Goal: Information Seeking & Learning: Check status

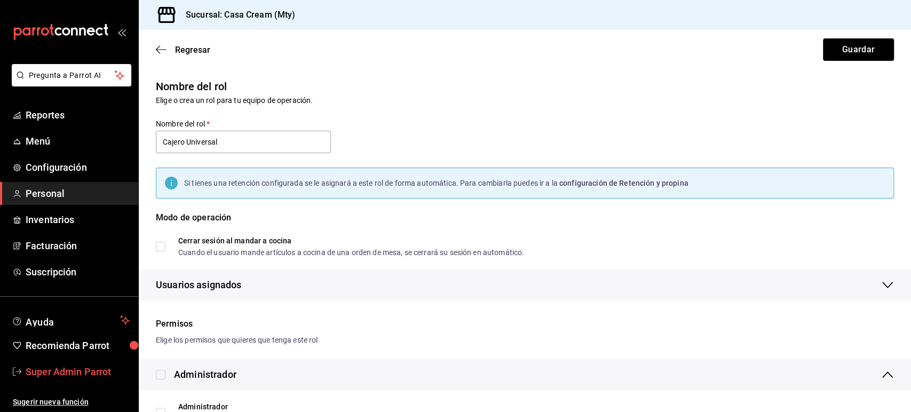
scroll to position [342, 0]
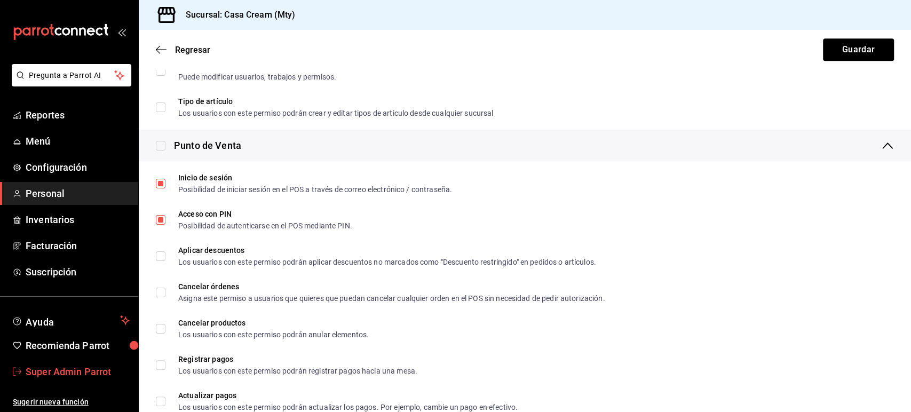
click at [76, 372] on span "Super Admin Parrot" at bounding box center [78, 371] width 104 height 14
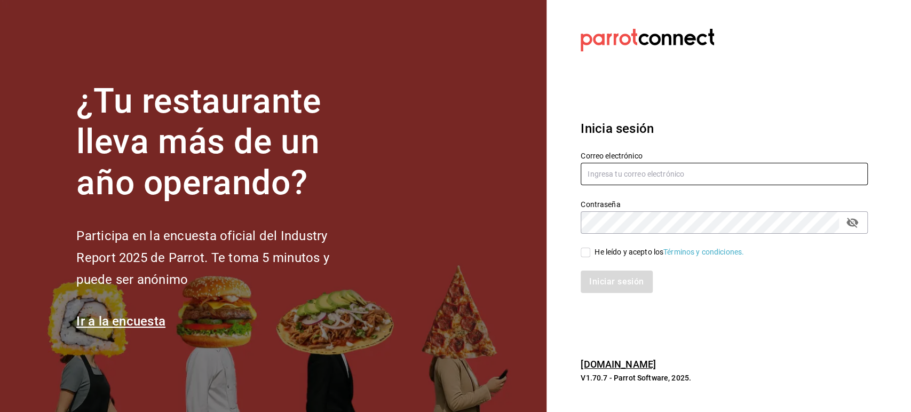
click at [607, 168] on input "text" at bounding box center [724, 174] width 287 height 22
paste input "yoi@cdmx.com"
type input "yoi@cdmx.com"
click at [591, 251] on span "He leído y acepto los Términos y condiciones." at bounding box center [667, 252] width 154 height 11
click at [590, 251] on input "He leído y acepto los Términos y condiciones." at bounding box center [586, 253] width 10 height 10
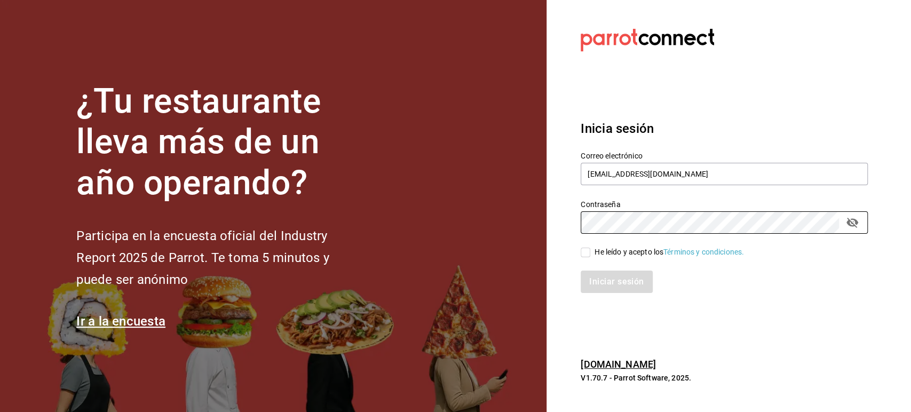
checkbox input "true"
click at [596, 282] on button "Iniciar sesión" at bounding box center [617, 282] width 73 height 22
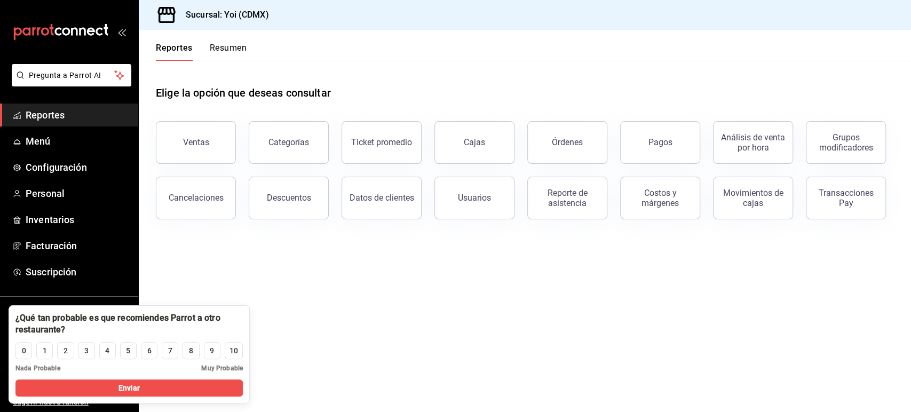
click at [734, 302] on main "Elige la opción que deseas consultar Ventas Categorías Ticket promedio Cajas Ór…" at bounding box center [525, 236] width 772 height 351
click at [854, 193] on div "Transacciones Pay" at bounding box center [846, 198] width 66 height 20
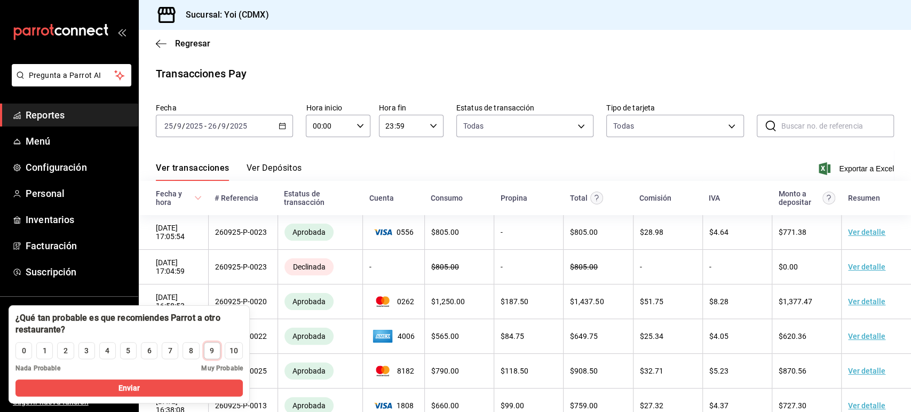
click at [207, 356] on button "9" at bounding box center [212, 350] width 17 height 17
click at [189, 382] on button "Enviar" at bounding box center [128, 387] width 227 height 17
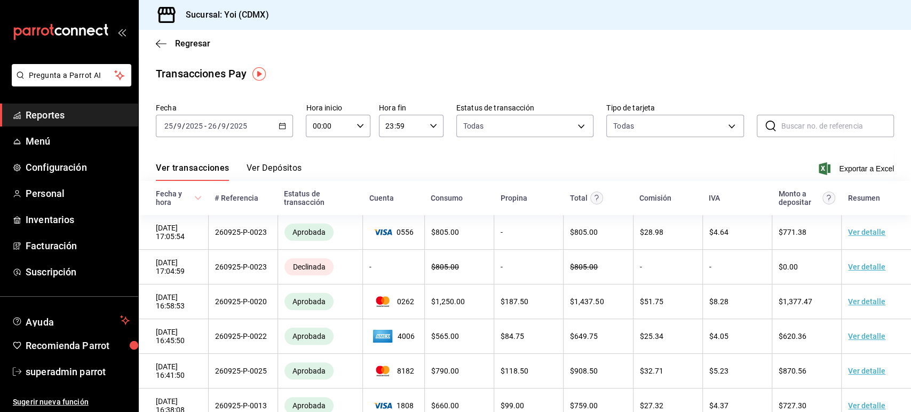
click at [172, 35] on div "Regresar" at bounding box center [525, 43] width 772 height 27
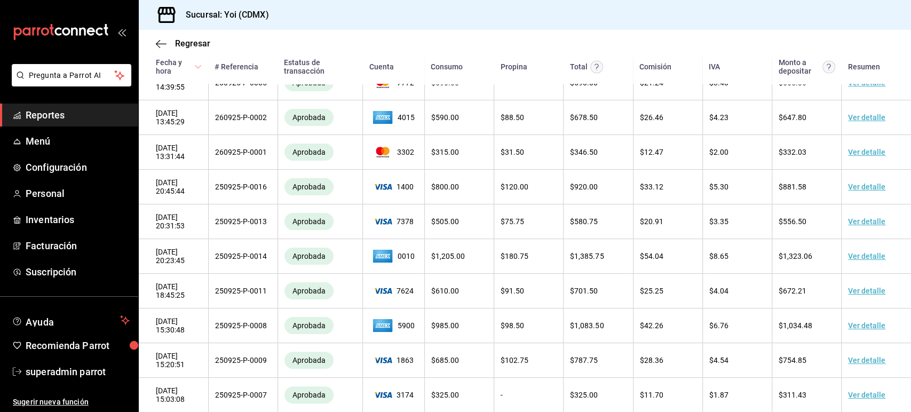
scroll to position [1229, 0]
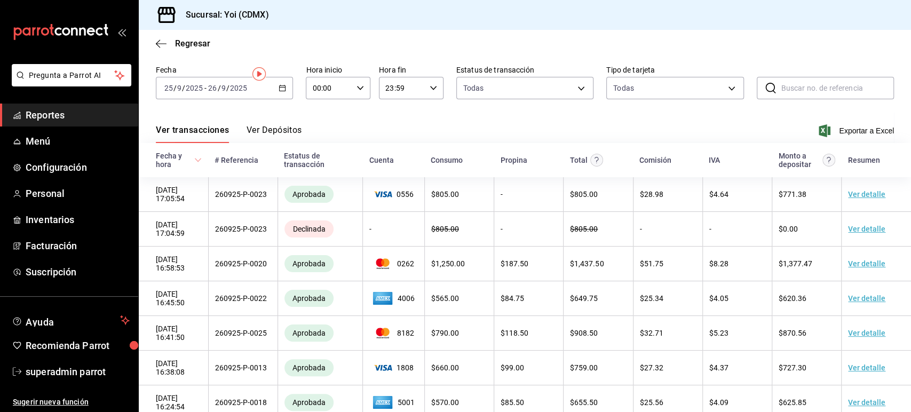
scroll to position [0, 0]
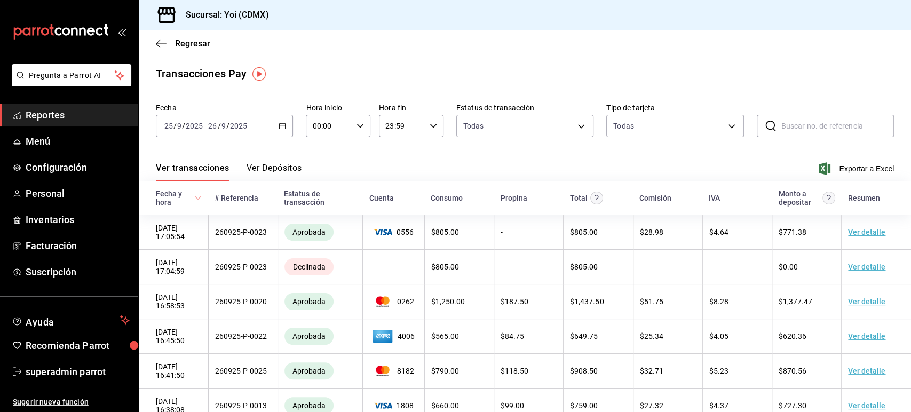
click at [285, 127] on div "[DATE] [DATE] - [DATE] [DATE]" at bounding box center [224, 126] width 137 height 22
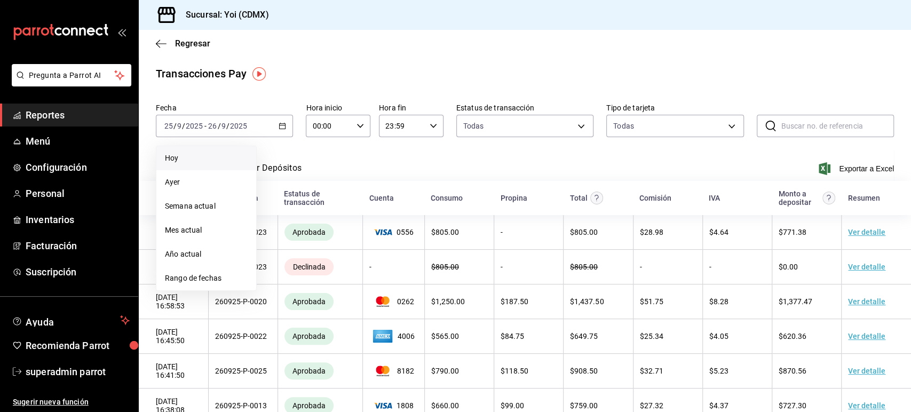
click at [217, 154] on span "Hoy" at bounding box center [206, 158] width 83 height 11
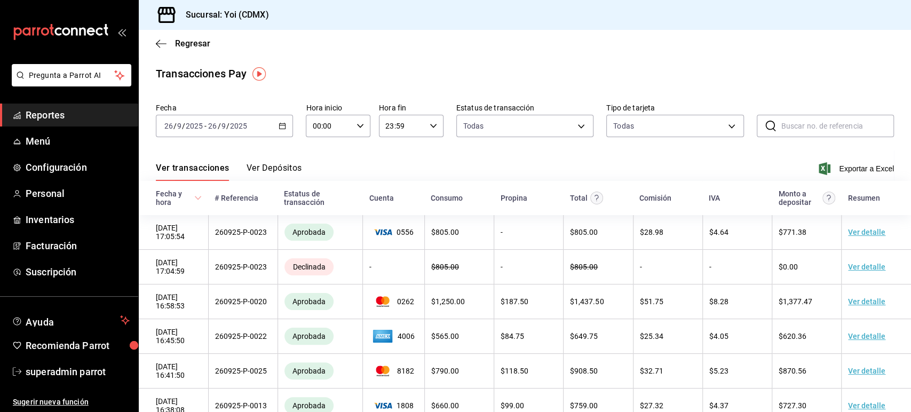
click at [378, 162] on div "Ver transacciones Ver Depósitos Exportar a Excel" at bounding box center [525, 165] width 738 height 31
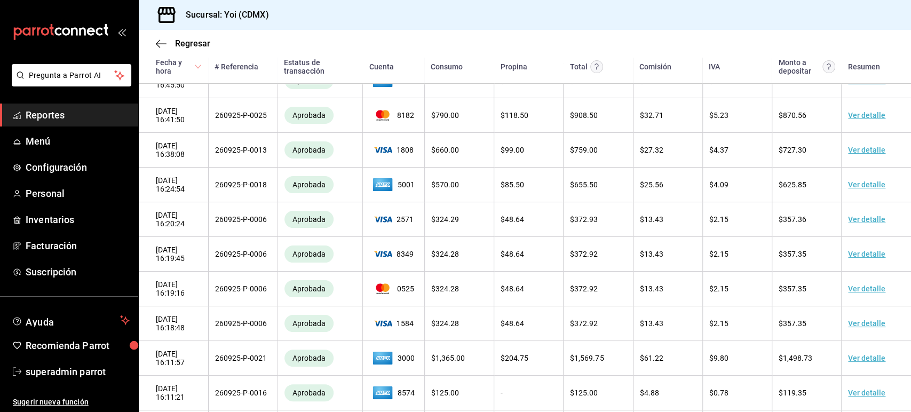
scroll to position [280, 0]
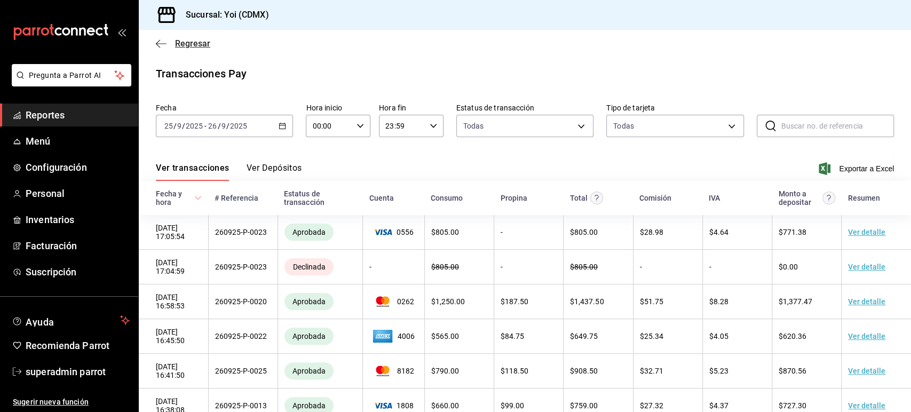
click at [160, 42] on icon "button" at bounding box center [161, 44] width 11 height 10
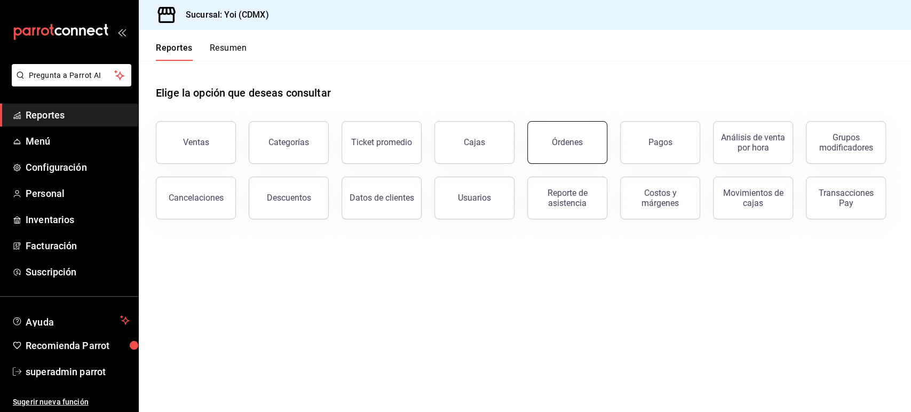
click at [559, 139] on div "Órdenes" at bounding box center [567, 142] width 31 height 10
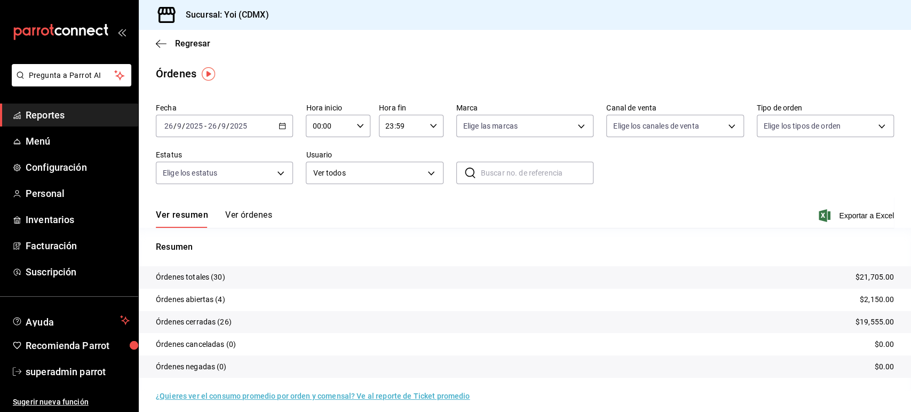
click at [256, 212] on button "Ver órdenes" at bounding box center [248, 219] width 47 height 18
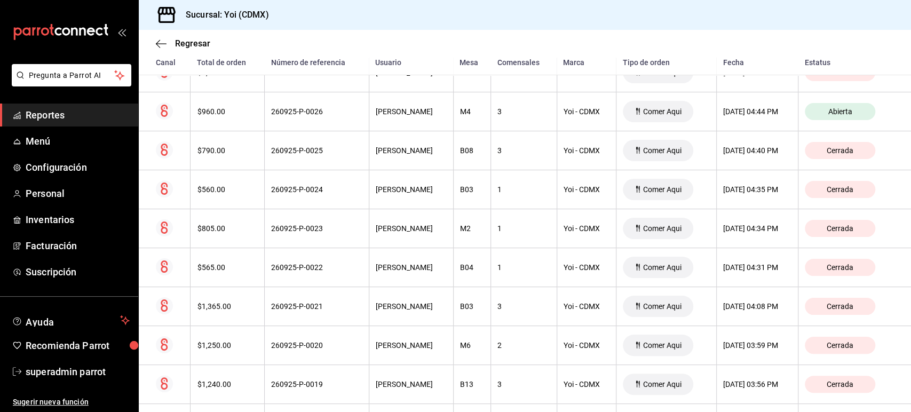
scroll to position [322, 0]
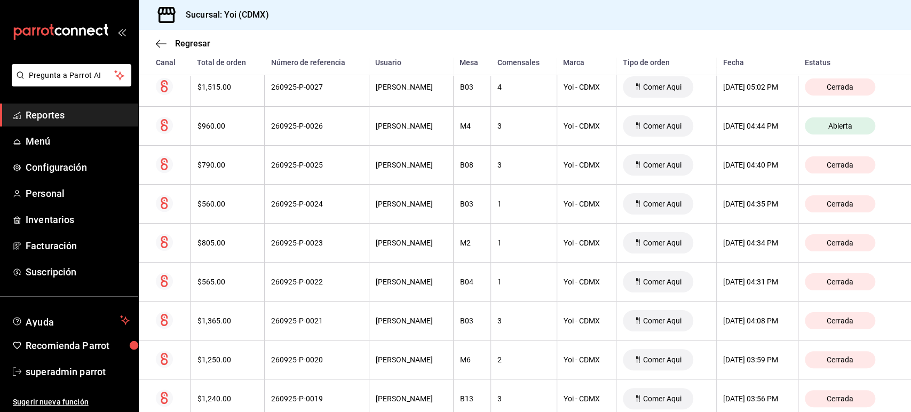
click at [699, 17] on div "Sucursal: Yoi (CDMX)" at bounding box center [525, 15] width 772 height 30
